Goal: Task Accomplishment & Management: Manage account settings

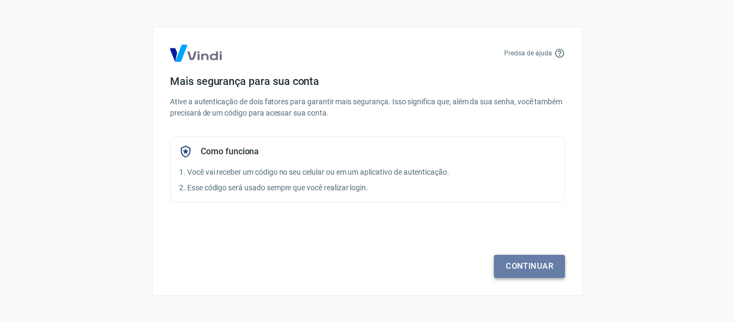
click at [511, 263] on link "Continuar" at bounding box center [529, 266] width 71 height 23
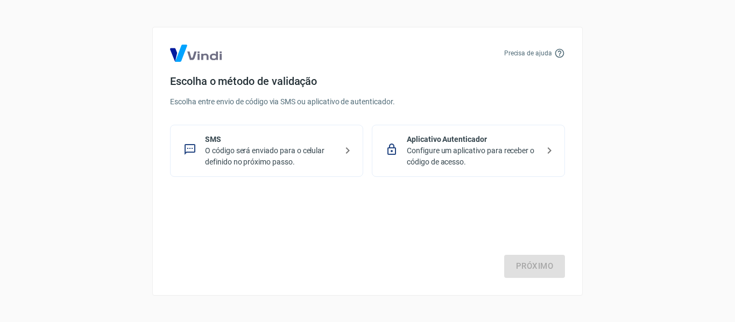
click at [296, 159] on p "O código será enviado para o celular definido no próximo passo." at bounding box center [271, 156] width 132 height 23
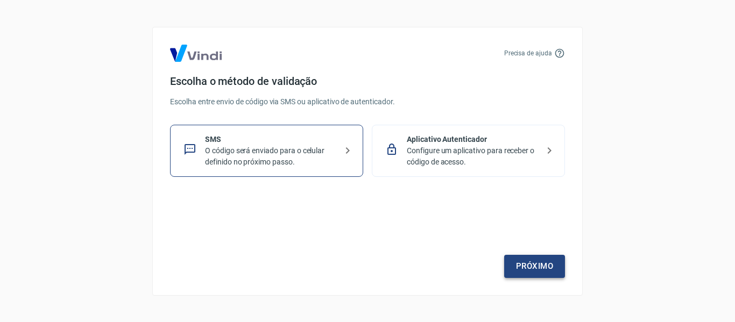
click at [534, 263] on link "Próximo" at bounding box center [534, 266] width 61 height 23
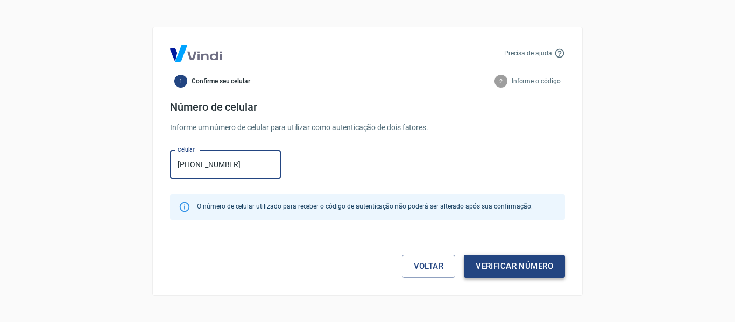
type input "[PHONE_NUMBER]"
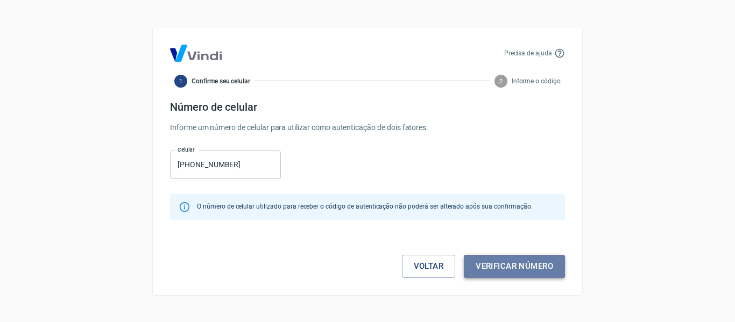
click at [522, 272] on button "Verificar número" at bounding box center [514, 266] width 101 height 23
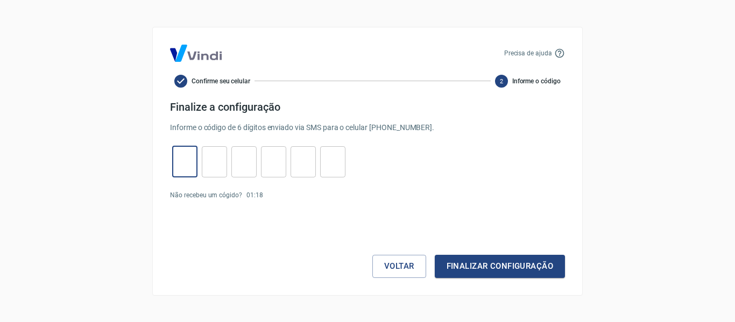
click at [189, 170] on input "tel" at bounding box center [184, 161] width 25 height 23
type input "8"
type input "5"
type input "0"
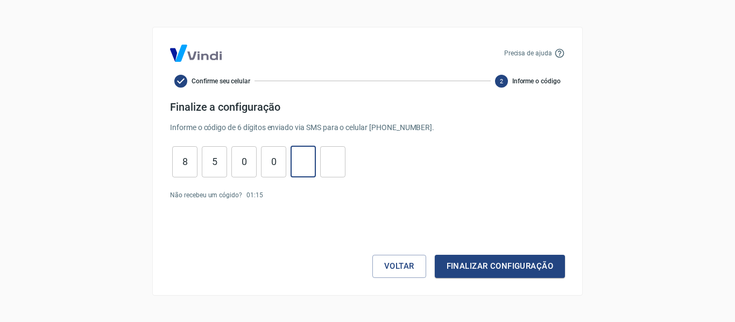
type input "7"
type input "4"
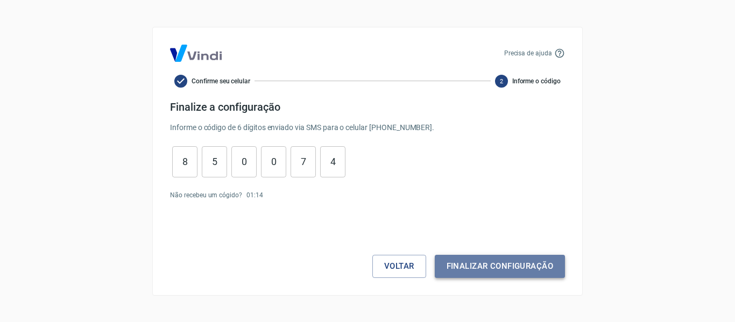
click at [491, 270] on button "Finalizar configuração" at bounding box center [500, 266] width 130 height 23
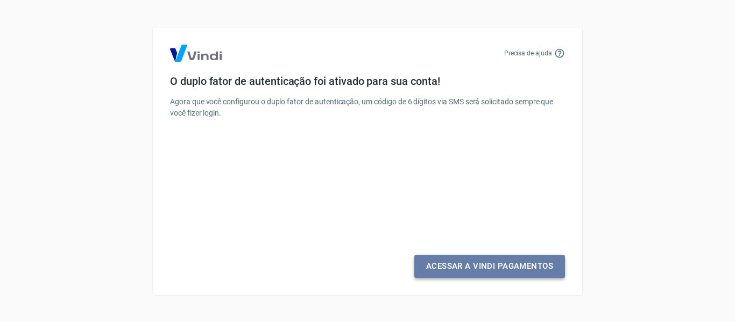
click at [511, 266] on link "Acessar a Vindi Pagamentos" at bounding box center [489, 266] width 151 height 23
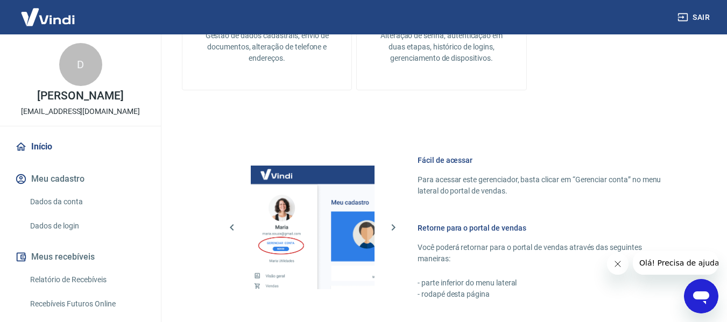
scroll to position [592, 0]
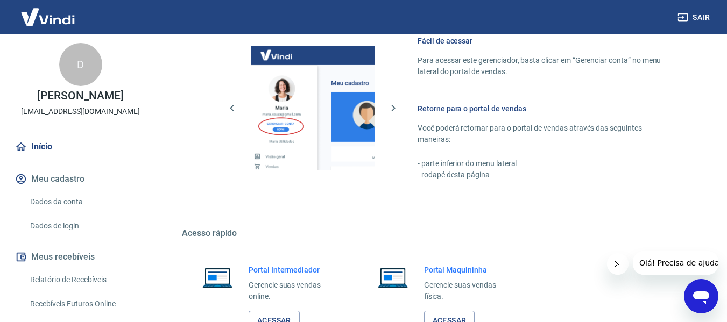
drag, startPoint x: 610, startPoint y: 1, endPoint x: 377, endPoint y: 24, distance: 234.7
click at [377, 24] on div "Sair" at bounding box center [363, 17] width 727 height 34
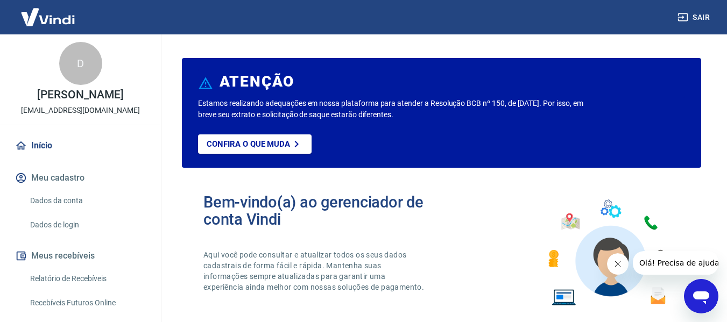
scroll to position [0, 0]
